Goal: Transaction & Acquisition: Purchase product/service

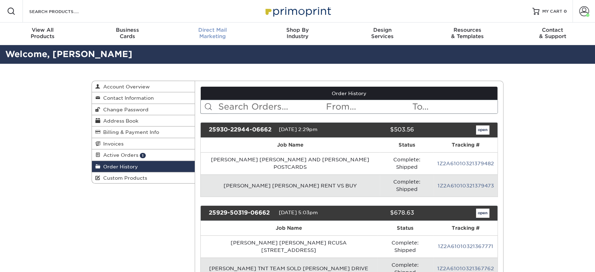
click at [214, 37] on div "Direct Mail Marketing" at bounding box center [212, 33] width 85 height 13
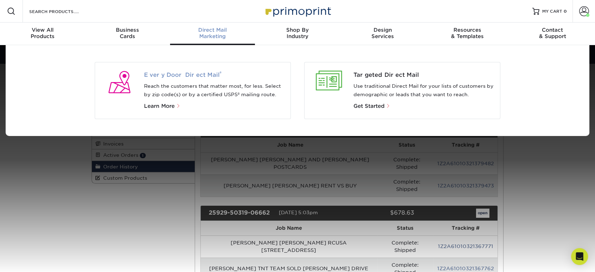
click at [169, 76] on span "Every Door Direct Mail ®" at bounding box center [214, 75] width 141 height 8
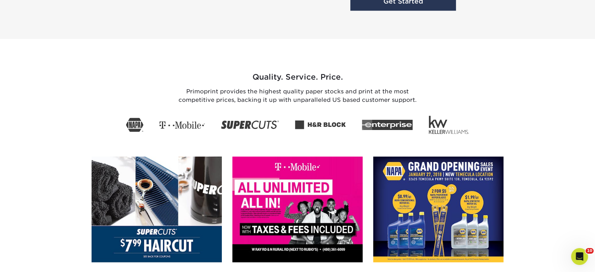
scroll to position [1001, 0]
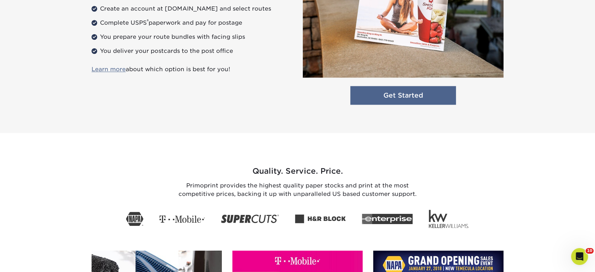
click at [368, 97] on link "Get Started" at bounding box center [403, 95] width 106 height 19
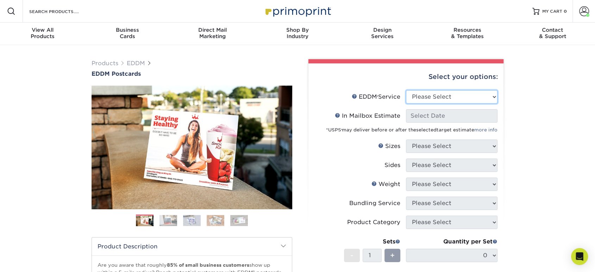
click at [428, 98] on select "Please Select Full Service Print Only" at bounding box center [452, 96] width 92 height 13
select select "print_only"
click at [406, 90] on select "Please Select Full Service Print Only" at bounding box center [452, 96] width 92 height 13
select select "-1"
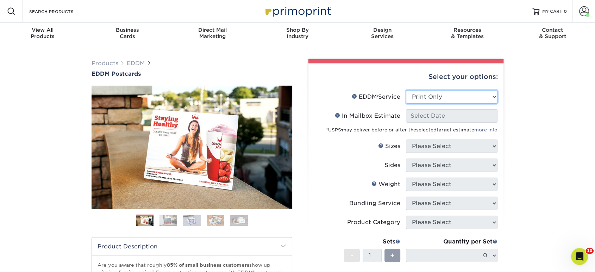
select select "-1"
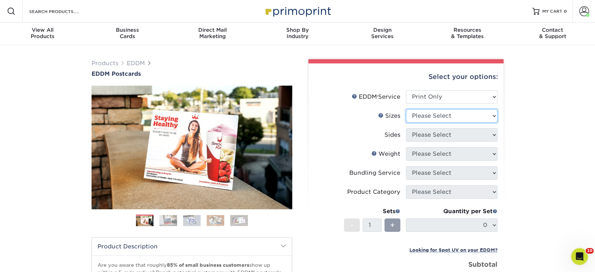
click at [415, 115] on select "Please Select 4.5" x 12" 6" x 12" 6.5" x 8" 6.5" x 9" 6.5" x 12" 7" x 8.5" 8" x…" at bounding box center [452, 115] width 92 height 13
select select "6.50x9.00"
click at [406, 109] on select "Please Select 4.5" x 12" 6" x 12" 6.5" x 8" 6.5" x 9" 6.5" x 12" 7" x 8.5" 8" x…" at bounding box center [452, 115] width 92 height 13
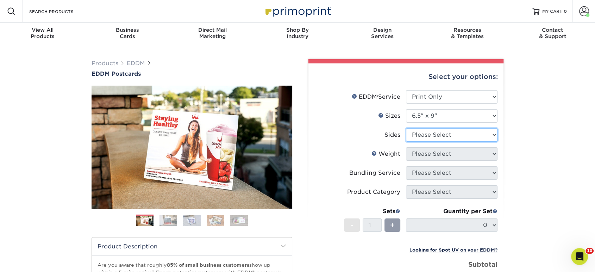
click at [421, 136] on select "Please Select Print Both Sides Print Front Only" at bounding box center [452, 134] width 92 height 13
select select "13abbda7-1d64-4f25-8bb2-c179b224825d"
click at [406, 128] on select "Please Select Print Both Sides Print Front Only" at bounding box center [452, 134] width 92 height 13
click at [418, 155] on select "Please Select" at bounding box center [452, 153] width 92 height 13
select select "16PT"
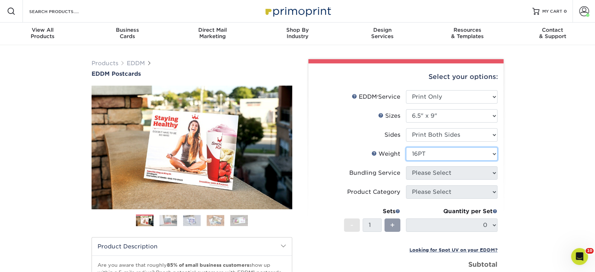
click at [406, 147] on select "Please Select 16PT 14PT" at bounding box center [452, 153] width 92 height 13
click at [0, 0] on select at bounding box center [0, 0] width 0 height 0
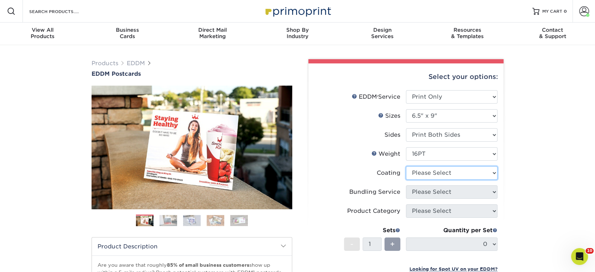
select select "ae367451-b2b8-45df-a344-0f05b6a12993"
click at [406, 166] on select at bounding box center [452, 172] width 92 height 13
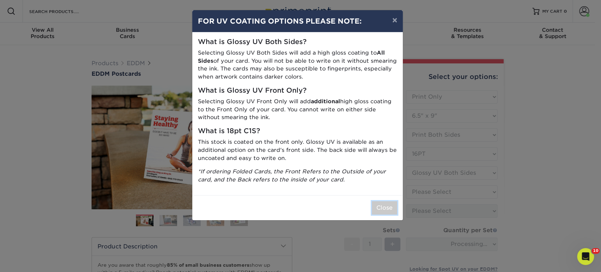
click at [389, 208] on button "Close" at bounding box center [384, 207] width 25 height 13
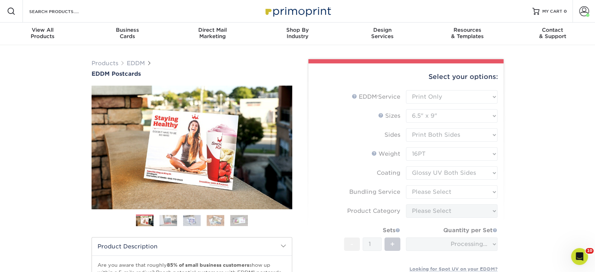
scroll to position [78, 0]
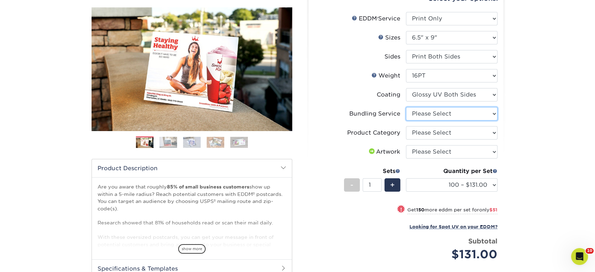
click at [429, 114] on select "Please Select No Bundling Services Yes, Bundles of 50 (+2 Days) Yes, Bundles of…" at bounding box center [452, 113] width 92 height 13
select select "58689abb-25c0-461c-a4c3-a80b627d6649"
click at [406, 107] on select "Please Select No Bundling Services Yes, Bundles of 50 (+2 Days) Yes, Bundles of…" at bounding box center [452, 113] width 92 height 13
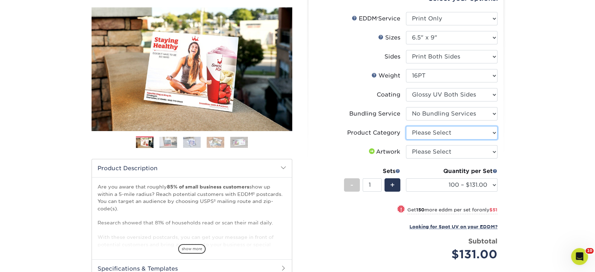
click at [429, 134] on select "Please Select Postcards" at bounding box center [452, 132] width 92 height 13
select select "9b7272e0-d6c8-4c3c-8e97-d3a1bcdab858"
click at [406, 126] on select "Please Select Postcards" at bounding box center [452, 132] width 92 height 13
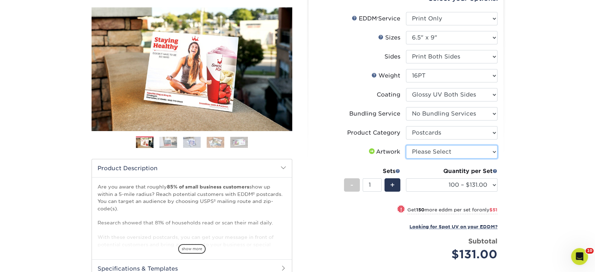
click at [426, 152] on select "Please Select I will upload files I need a design - $150" at bounding box center [452, 151] width 92 height 13
select select "upload"
click at [406, 145] on select "Please Select I will upload files I need a design - $150" at bounding box center [452, 151] width 92 height 13
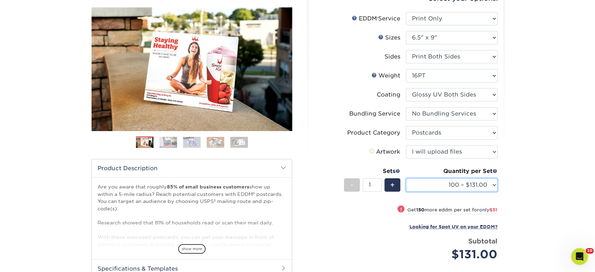
click at [424, 180] on select "100 – $131.00 250 – $182.00 500 – $203.00 1000 – $227.00 2500 – $379.00 5000 – …" at bounding box center [452, 184] width 92 height 13
select select "1000 – $227.00"
click at [406, 178] on select "100 – $131.00 250 – $182.00 500 – $203.00 1000 – $227.00 2500 – $379.00 5000 – …" at bounding box center [452, 184] width 92 height 13
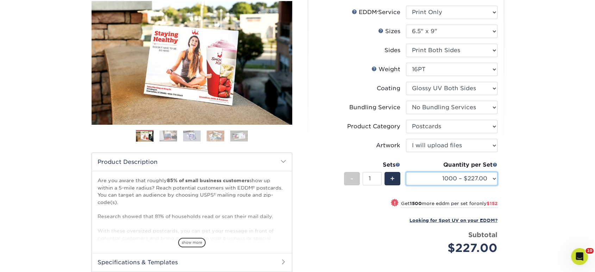
scroll to position [234, 0]
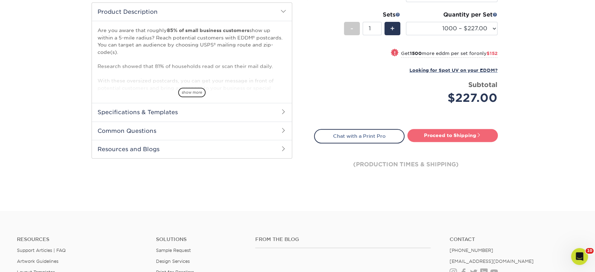
click at [431, 131] on link "Proceed to Shipping" at bounding box center [452, 135] width 90 height 13
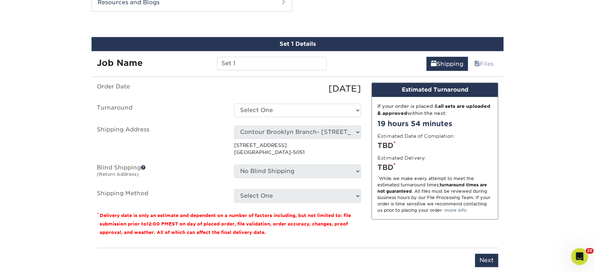
scroll to position [382, 0]
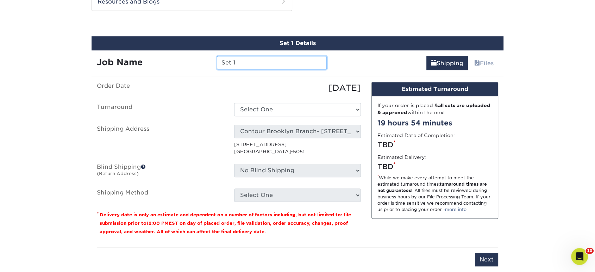
click at [271, 65] on input "Set 1" at bounding box center [271, 62] width 109 height 13
type input "[PERSON_NAME] [PERSON_NAME] SIGNATURE LOCAL EXPERTS"
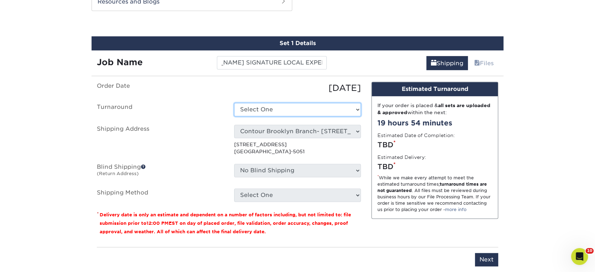
click at [263, 108] on select "Select One 2-4 Business Days 2 Day Next Business Day" at bounding box center [297, 109] width 127 height 13
select select "14ee1dbe-2a03-44e6-acbe-77c51f3128fc"
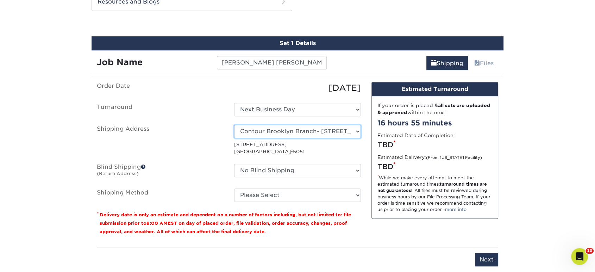
click at [266, 132] on select "Select One Realty Connect USA" at bounding box center [297, 131] width 127 height 13
select select "63587"
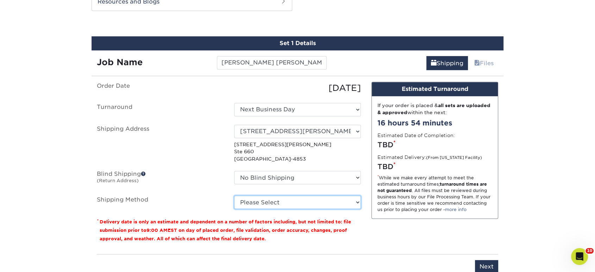
click at [260, 201] on select "Please Select Ground Shipping (+$20.59) 3 Day Shipping Service (+$30.39) 2 Day …" at bounding box center [297, 201] width 127 height 13
select select "03"
click at [234, 195] on select "Please Select Ground Shipping (+$20.59) 3 Day Shipping Service (+$30.39) 2 Day …" at bounding box center [297, 201] width 127 height 13
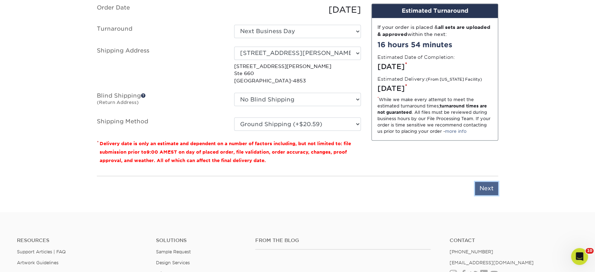
click at [487, 186] on input "Next" at bounding box center [486, 188] width 23 height 13
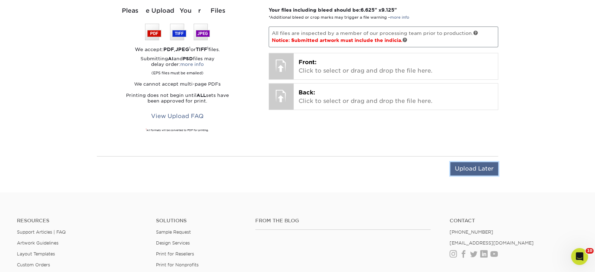
click at [479, 167] on input "Upload Later" at bounding box center [474, 168] width 48 height 13
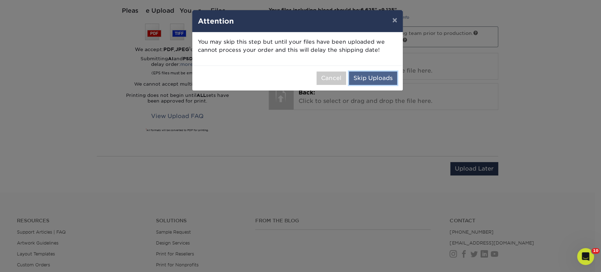
click at [366, 78] on button "Skip Uploads" at bounding box center [373, 77] width 48 height 13
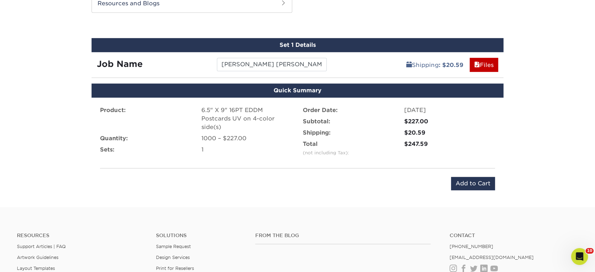
scroll to position [465, 0]
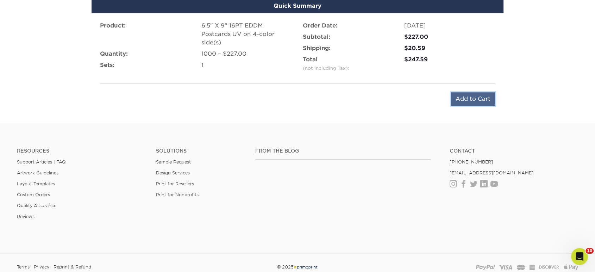
click at [484, 95] on input "Add to Cart" at bounding box center [473, 98] width 44 height 13
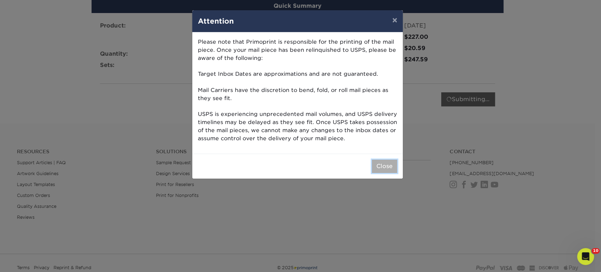
click at [378, 165] on button "Close" at bounding box center [384, 165] width 25 height 13
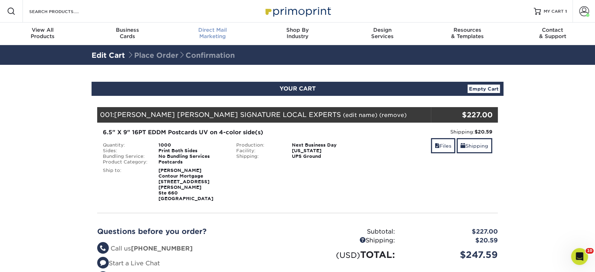
click at [214, 25] on link "Direct Mail Marketing" at bounding box center [212, 34] width 85 height 23
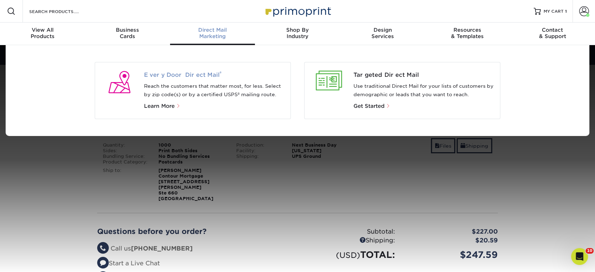
click at [203, 72] on div "Every Door Direct Mail ® Reach the customers that matter most, for less. Select…" at bounding box center [193, 90] width 196 height 57
click at [203, 72] on span "Every Door Direct Mail ®" at bounding box center [214, 75] width 141 height 8
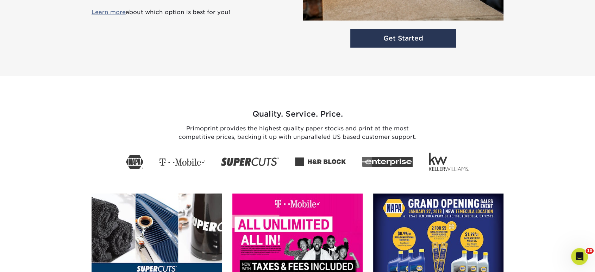
scroll to position [978, 0]
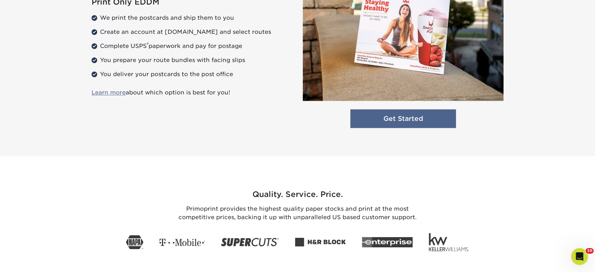
click at [388, 124] on link "Get Started" at bounding box center [403, 118] width 106 height 19
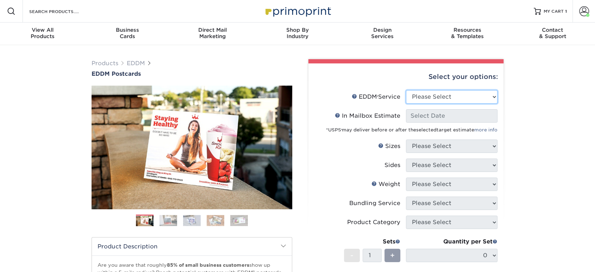
click at [438, 95] on select "Please Select Full Service Print Only" at bounding box center [452, 96] width 92 height 13
select select "print_only"
click at [406, 90] on select "Please Select Full Service Print Only" at bounding box center [452, 96] width 92 height 13
select select "-1"
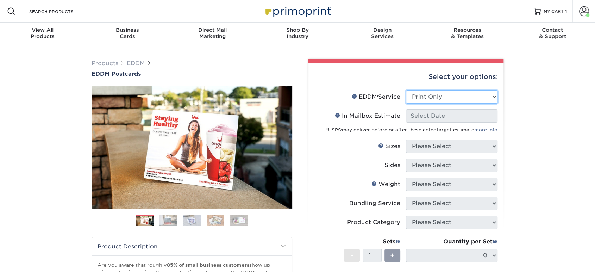
select select "-1"
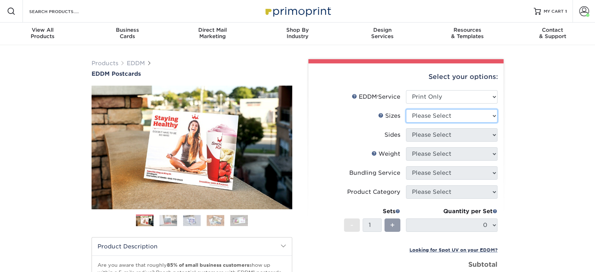
click at [428, 118] on select "Please Select 4.5" x 12" 6" x 12" 6.5" x 8" 6.5" x 9" 6.5" x 12" 7" x 8.5" 8" x…" at bounding box center [452, 115] width 92 height 13
select select "6.50x9.00"
click at [406, 109] on select "Please Select 4.5" x 12" 6" x 12" 6.5" x 8" 6.5" x 9" 6.5" x 12" 7" x 8.5" 8" x…" at bounding box center [452, 115] width 92 height 13
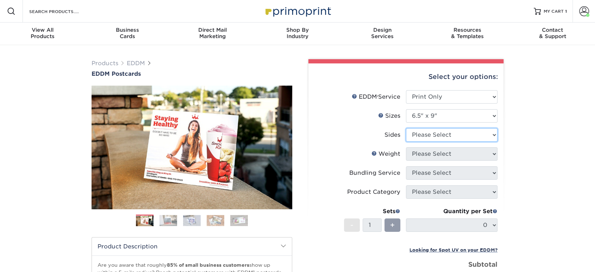
click at [434, 134] on select "Please Select Print Both Sides Print Front Only" at bounding box center [452, 134] width 92 height 13
select select "13abbda7-1d64-4f25-8bb2-c179b224825d"
click at [406, 128] on select "Please Select Print Both Sides Print Front Only" at bounding box center [452, 134] width 92 height 13
click at [432, 155] on select "Please Select 16PT 14PT" at bounding box center [452, 153] width 92 height 13
select select "16PT"
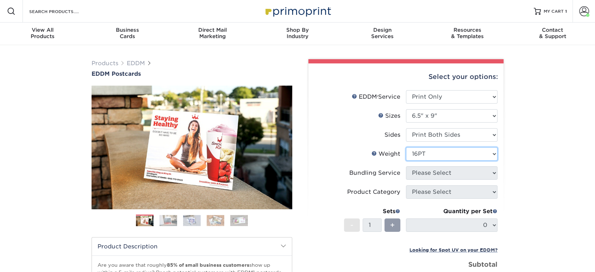
click at [406, 147] on select "Please Select 16PT 14PT" at bounding box center [452, 153] width 92 height 13
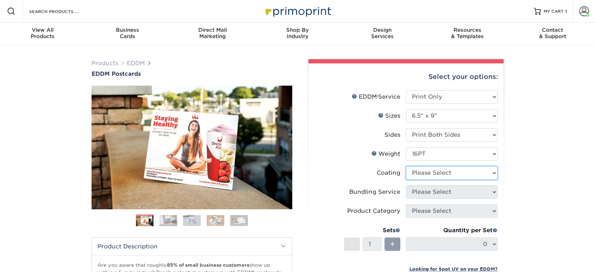
click at [428, 175] on select at bounding box center [452, 172] width 92 height 13
select select "ae367451-b2b8-45df-a344-0f05b6a12993"
click at [406, 166] on select at bounding box center [452, 172] width 92 height 13
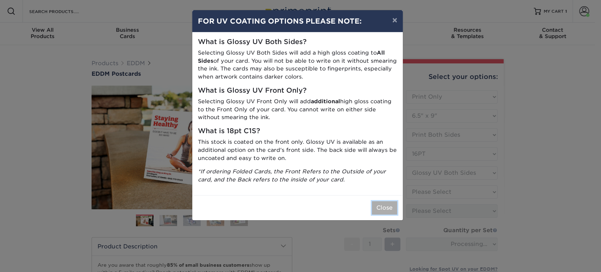
click at [390, 202] on button "Close" at bounding box center [384, 207] width 25 height 13
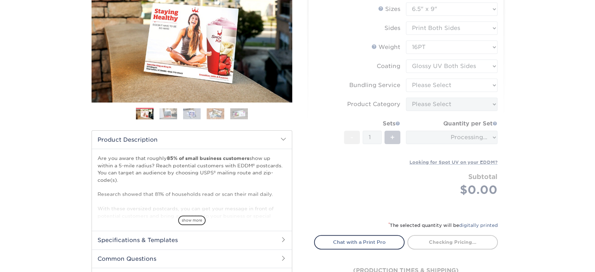
scroll to position [117, 0]
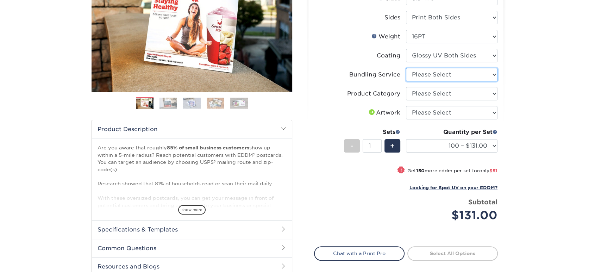
click at [435, 74] on select "Please Select No Bundling Services Yes, Bundles of 50 (+2 Days) Yes, Bundles of…" at bounding box center [452, 74] width 92 height 13
select select "58689abb-25c0-461c-a4c3-a80b627d6649"
click at [406, 68] on select "Please Select No Bundling Services Yes, Bundles of 50 (+2 Days) Yes, Bundles of…" at bounding box center [452, 74] width 92 height 13
click at [434, 93] on select "Please Select Postcards" at bounding box center [452, 93] width 92 height 13
select select "9b7272e0-d6c8-4c3c-8e97-d3a1bcdab858"
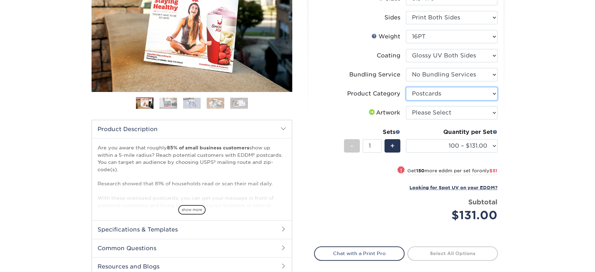
click at [406, 87] on select "Please Select Postcards" at bounding box center [452, 93] width 92 height 13
click at [427, 113] on select "Please Select I will upload files I need a design - $150" at bounding box center [452, 112] width 92 height 13
select select "upload"
click at [406, 106] on select "Please Select I will upload files I need a design - $150" at bounding box center [452, 112] width 92 height 13
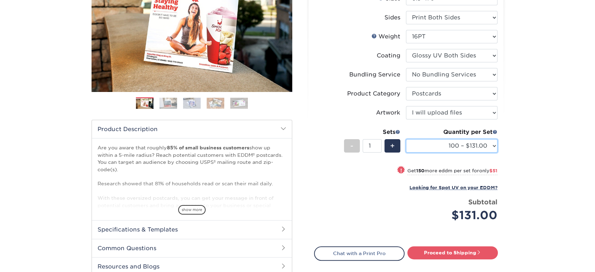
click at [422, 140] on select "100 – $131.00 250 – $182.00 500 – $203.00 1000 – $227.00 2500 – $379.00 5000 – …" at bounding box center [452, 145] width 92 height 13
select select "1000 – $227.00"
click at [406, 139] on select "100 – $131.00 250 – $182.00 500 – $203.00 1000 – $227.00 2500 – $379.00 5000 – …" at bounding box center [452, 145] width 92 height 13
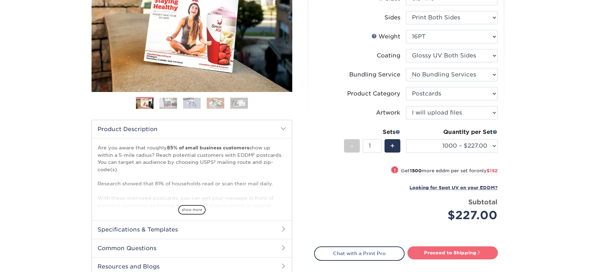
click at [441, 249] on link "Proceed to Shipping" at bounding box center [452, 252] width 90 height 13
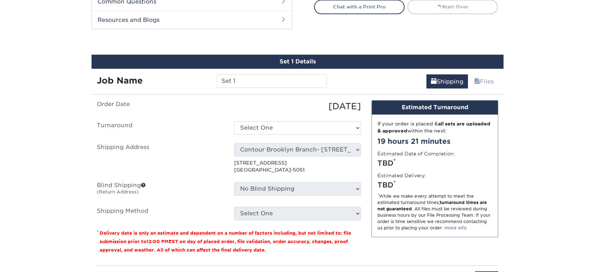
scroll to position [382, 0]
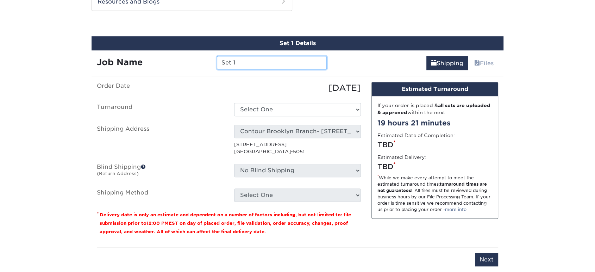
click at [257, 58] on input "Set 1" at bounding box center [271, 62] width 109 height 13
click at [256, 58] on input "Set 1" at bounding box center [271, 62] width 109 height 13
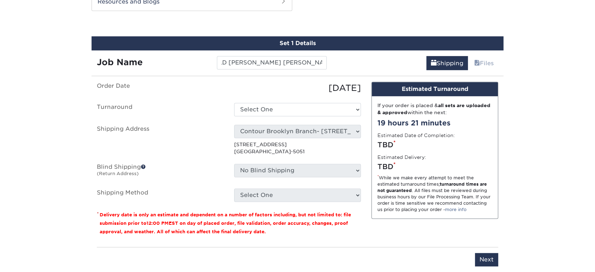
scroll to position [0, 0]
click at [258, 59] on input "JUST SOLD CINDY OLIVA DENNIS JAEGER" at bounding box center [271, 62] width 109 height 13
type input "JUST SOLD 312 NORFELD [PERSON_NAME] [PERSON_NAME]"
click at [262, 111] on select "Select One 2-4 Business Days 2 Day Next Business Day" at bounding box center [297, 109] width 127 height 13
select select "14ee1dbe-2a03-44e6-acbe-77c51f3128fc"
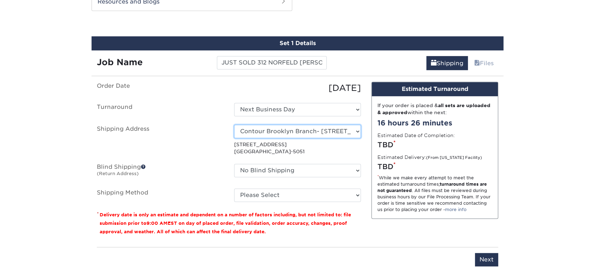
click at [246, 133] on select "Select One Realty Connect USA" at bounding box center [297, 131] width 127 height 13
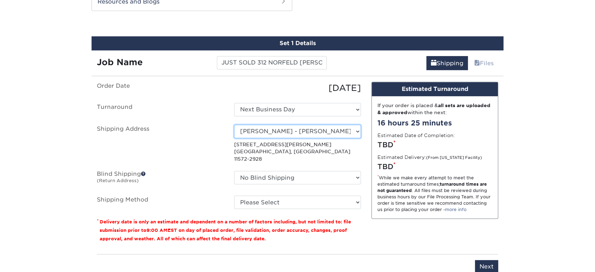
click at [279, 128] on select "Select One Realty Connect USA" at bounding box center [297, 131] width 127 height 13
select select "215547"
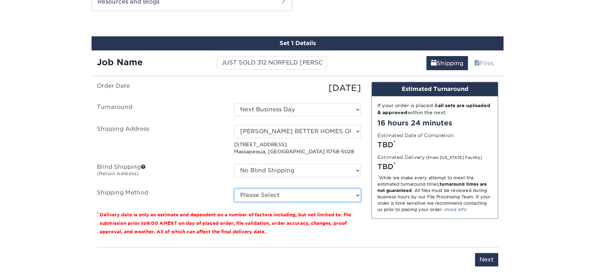
click at [257, 194] on select "Please Select Ground Shipping (+$20.59) 3 Day Shipping Service (+$30.39) 2 Day …" at bounding box center [297, 194] width 127 height 13
select select "03"
click at [234, 188] on select "Please Select Ground Shipping (+$20.59) 3 Day Shipping Service (+$30.39) 2 Day …" at bounding box center [297, 194] width 127 height 13
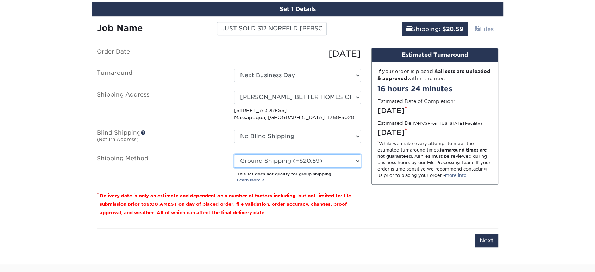
scroll to position [460, 0]
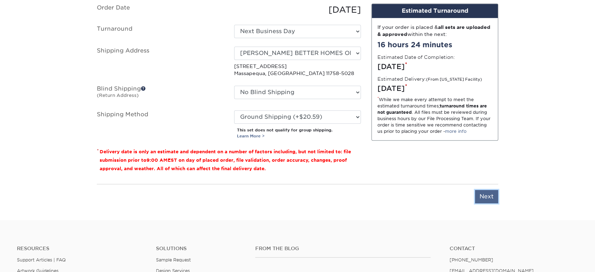
click at [480, 197] on input "Next" at bounding box center [486, 196] width 23 height 13
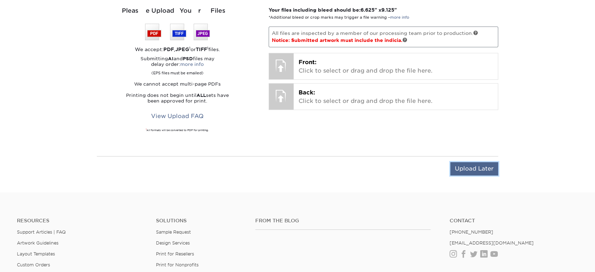
click at [474, 168] on input "Upload Later" at bounding box center [474, 168] width 48 height 13
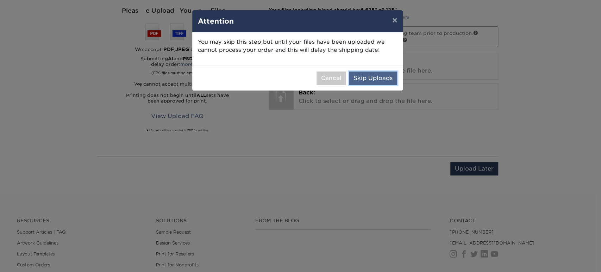
click at [378, 82] on button "Skip Uploads" at bounding box center [373, 77] width 48 height 13
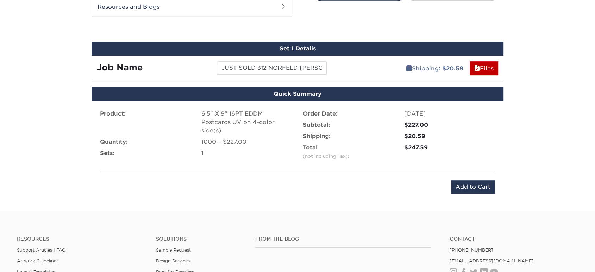
scroll to position [425, 0]
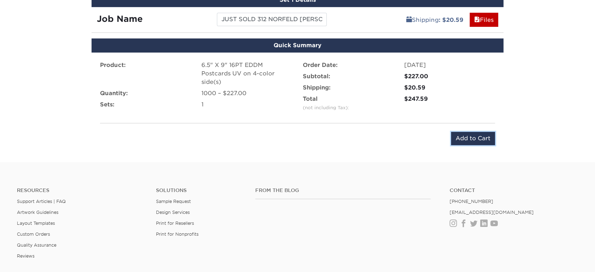
click at [471, 144] on div "Product: 6.5" X 9" 16PT EDDM Postcards UV on 4-color side(s) Quantity: 1000 – $…" at bounding box center [298, 102] width 412 height 101
click at [471, 139] on input "Add to Cart" at bounding box center [473, 138] width 44 height 13
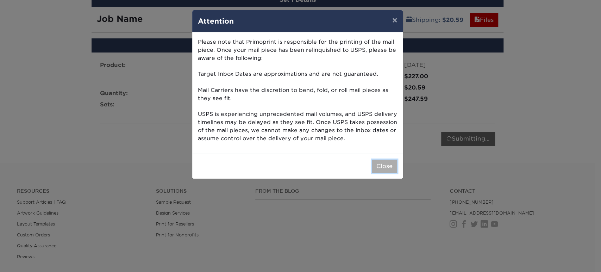
click at [381, 165] on button "Close" at bounding box center [384, 165] width 25 height 13
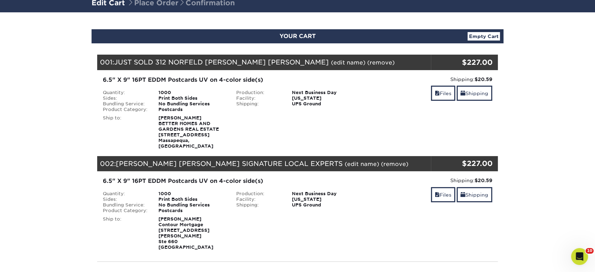
scroll to position [39, 0]
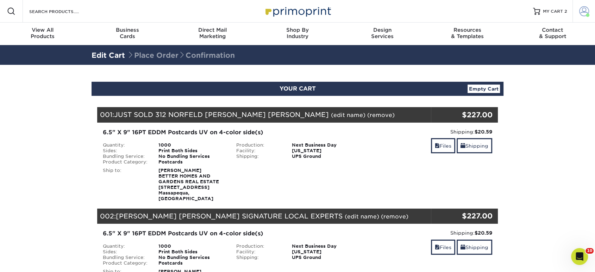
click at [587, 14] on span at bounding box center [588, 15] width 4 height 4
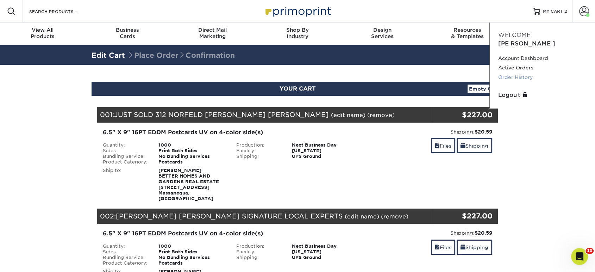
click at [520, 73] on link "Order History" at bounding box center [542, 78] width 88 height 10
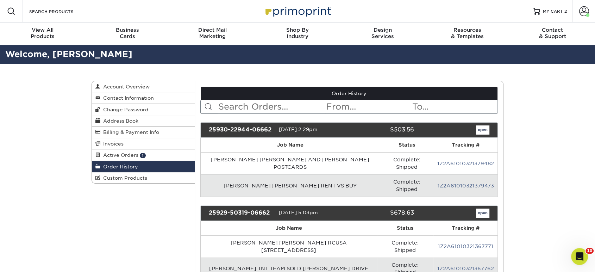
scroll to position [39, 0]
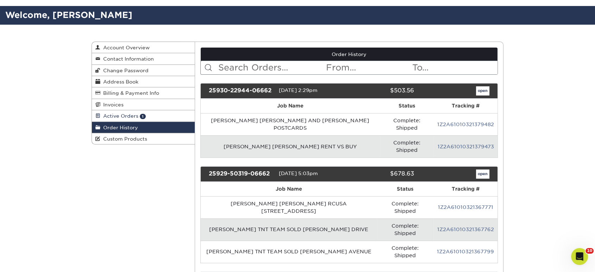
click at [136, 113] on span "Active Orders" at bounding box center [119, 116] width 38 height 6
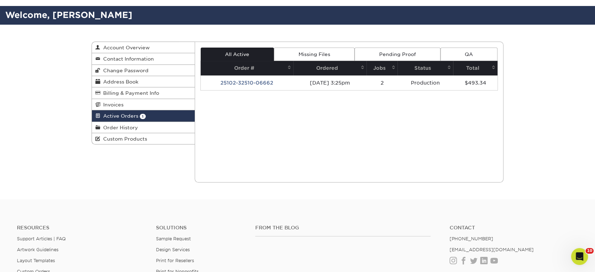
click at [240, 78] on td "25102-32510-06662" at bounding box center [247, 82] width 93 height 15
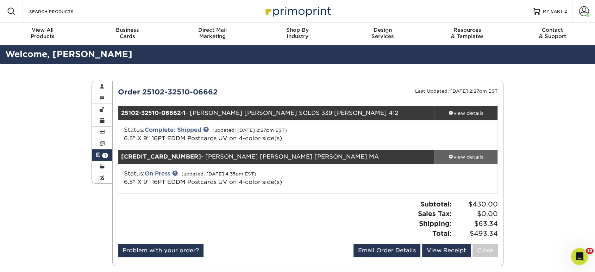
click at [465, 156] on div "view details" at bounding box center [465, 156] width 63 height 7
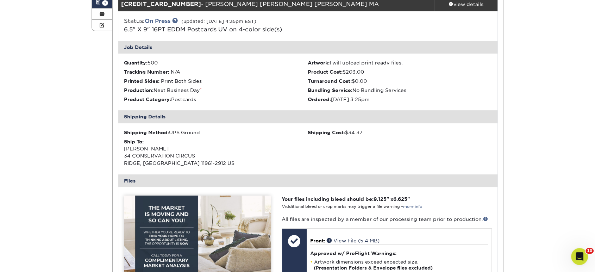
scroll to position [234, 0]
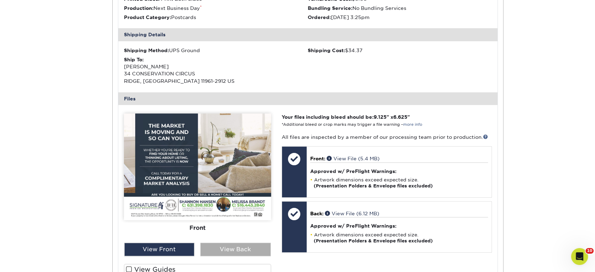
click at [255, 245] on div "View Back" at bounding box center [235, 249] width 70 height 13
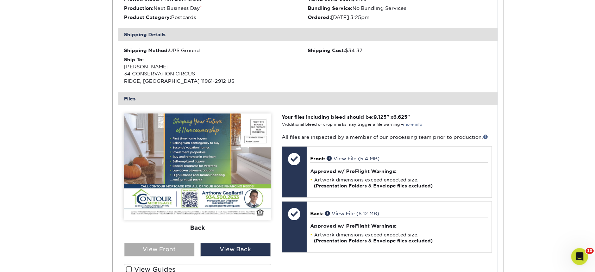
click at [186, 249] on div "View Front" at bounding box center [159, 249] width 70 height 13
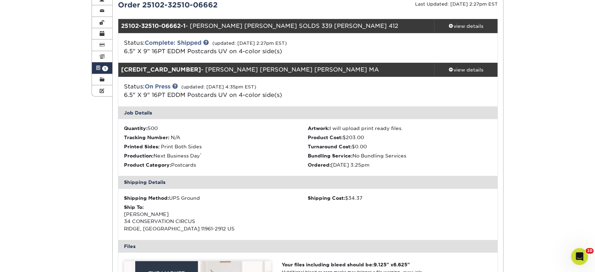
scroll to position [78, 0]
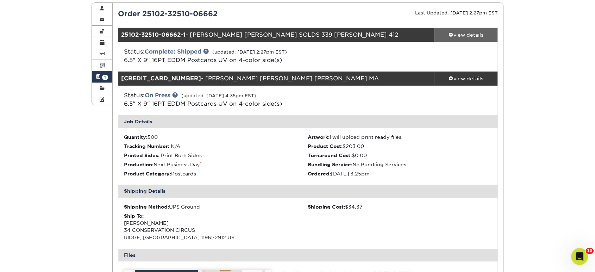
click at [465, 33] on div "view details" at bounding box center [465, 34] width 63 height 7
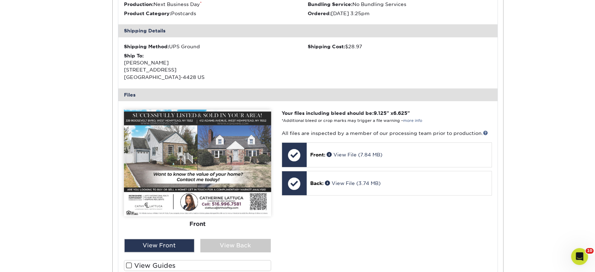
scroll to position [195, 0]
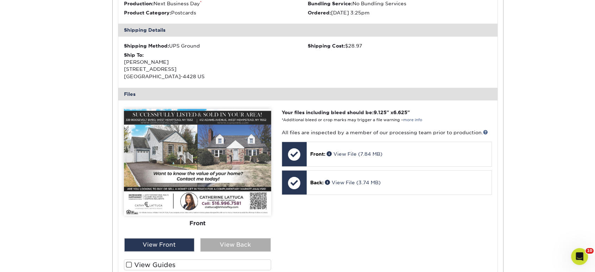
click at [228, 244] on div "View Back" at bounding box center [235, 244] width 70 height 13
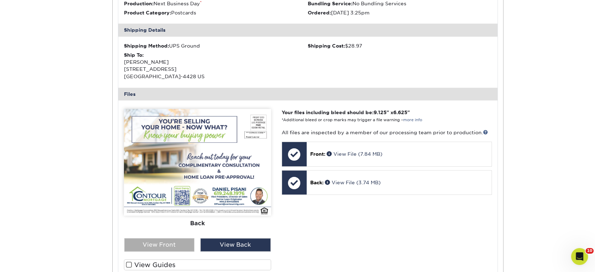
click at [182, 241] on div "View Front" at bounding box center [159, 244] width 70 height 13
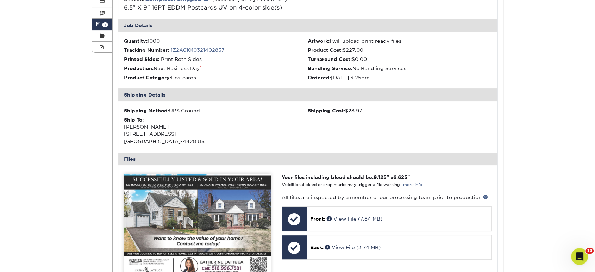
scroll to position [117, 0]
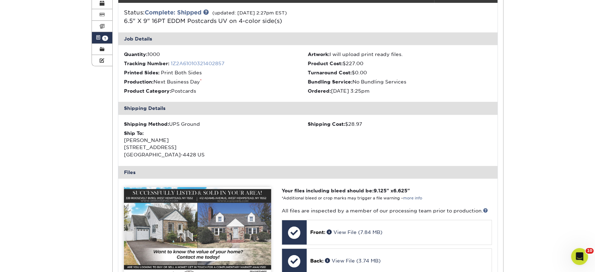
click at [214, 61] on link "1Z2A61010321402857" at bounding box center [198, 64] width 54 height 6
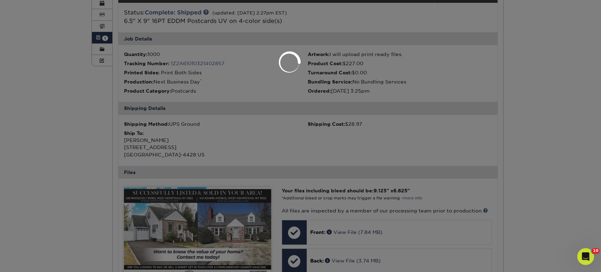
click at [137, 117] on div at bounding box center [300, 136] width 601 height 272
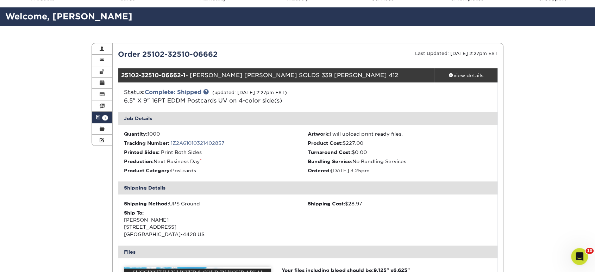
scroll to position [0, 0]
